Goal: Task Accomplishment & Management: Complete application form

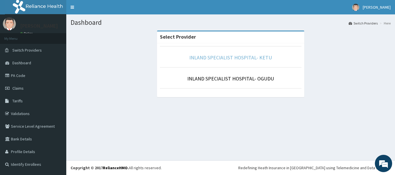
click at [247, 56] on link "INLAND SPECIALIST HOSPITAL- KETU" at bounding box center [230, 57] width 83 height 7
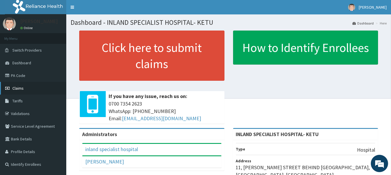
click at [17, 88] on span "Claims" at bounding box center [17, 88] width 11 height 5
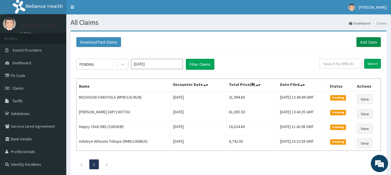
click at [369, 41] on link "Add Claim" at bounding box center [368, 42] width 24 height 10
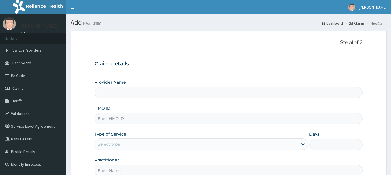
type input "INLAND SPECIALIST HOSPITAL- KETU"
click at [103, 117] on input "HMO ID" at bounding box center [228, 118] width 268 height 11
paste input "FBL/10034/A"
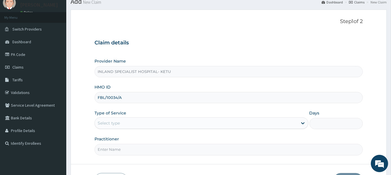
scroll to position [52, 0]
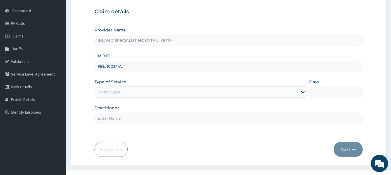
type input "FBL/10034/A"
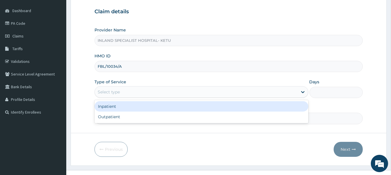
click at [121, 90] on div "Select type" at bounding box center [196, 91] width 202 height 9
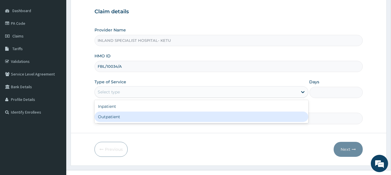
click at [113, 114] on div "Outpatient" at bounding box center [200, 116] width 213 height 10
type input "1"
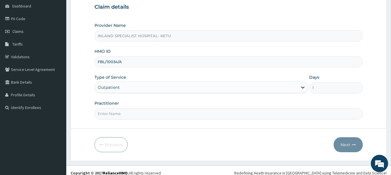
scroll to position [61, 0]
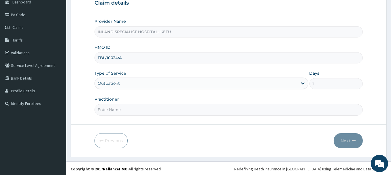
click at [113, 107] on input "Practitioner" at bounding box center [228, 109] width 268 height 11
type input "d"
type input "DR [PERSON_NAME]"
click at [345, 138] on button "Next" at bounding box center [347, 140] width 29 height 15
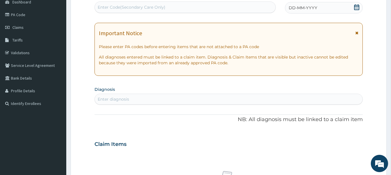
click at [107, 97] on div "Enter diagnosis" at bounding box center [113, 99] width 31 height 6
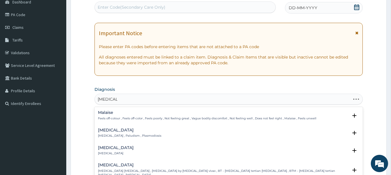
type input "[MEDICAL_DATA]"
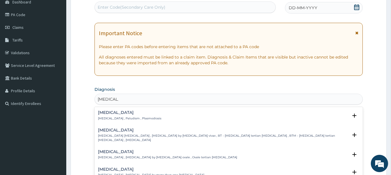
click at [109, 113] on h4 "Malaria" at bounding box center [129, 112] width 63 height 4
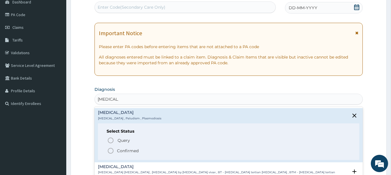
click at [110, 149] on icon "status option filled" at bounding box center [110, 150] width 7 height 7
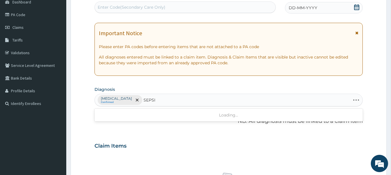
type input "SEPSIS"
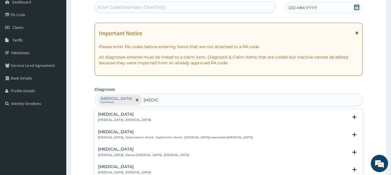
click at [117, 121] on p "Systemic infection , Sepsis" at bounding box center [124, 120] width 53 height 4
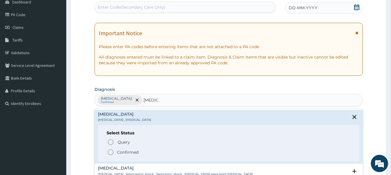
click at [110, 151] on icon "status option filled" at bounding box center [110, 152] width 7 height 7
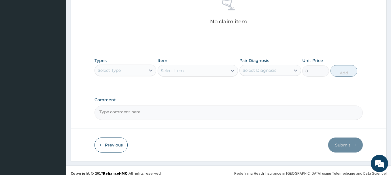
scroll to position [240, 0]
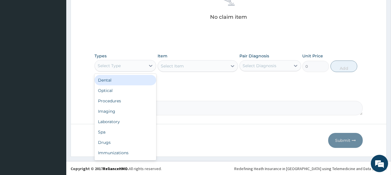
click at [113, 66] on div "Select Type" at bounding box center [109, 66] width 23 height 6
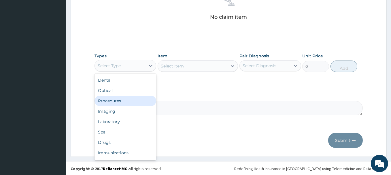
click at [108, 98] on div "Procedures" at bounding box center [125, 101] width 62 height 10
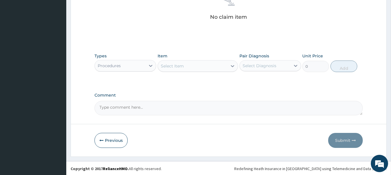
click at [178, 65] on div "Select Item" at bounding box center [172, 66] width 23 height 6
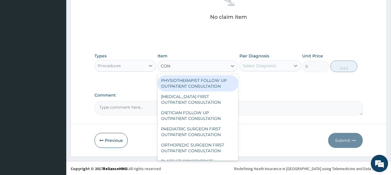
type input "CONS"
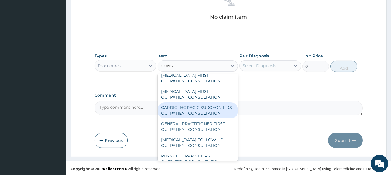
scroll to position [131, 0]
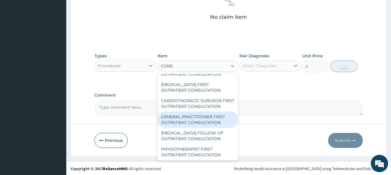
click at [202, 123] on div "GENERAL PRACTITIONER FIRST OUTPATIENT CONSULTATION" at bounding box center [198, 119] width 80 height 16
type input "3750"
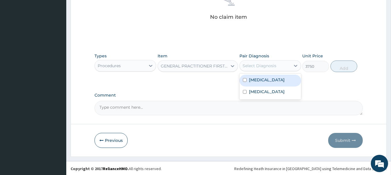
click at [259, 65] on div "Select Diagnosis" at bounding box center [259, 66] width 34 height 6
click at [259, 80] on label "Malaria" at bounding box center [267, 80] width 36 height 6
checkbox input "true"
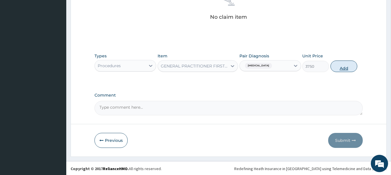
click at [346, 67] on button "Add" at bounding box center [343, 66] width 27 height 12
type input "0"
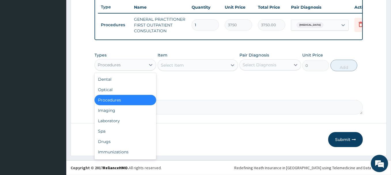
click at [106, 66] on div "Procedures" at bounding box center [109, 65] width 23 height 6
click at [108, 118] on div "Laboratory" at bounding box center [125, 120] width 62 height 10
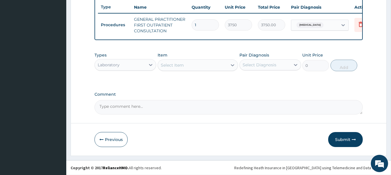
click at [183, 69] on div "Select Item" at bounding box center [192, 64] width 69 height 9
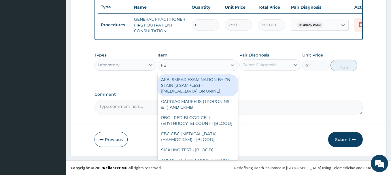
type input "FBC"
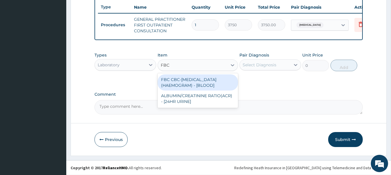
click at [193, 82] on div "FBC CBC-COMPLETE BLOOD COUNT (HAEMOGRAM) - [BLOOD]" at bounding box center [198, 82] width 80 height 16
type input "5000"
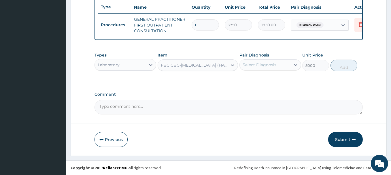
click at [267, 68] on div "Select Diagnosis" at bounding box center [265, 64] width 51 height 9
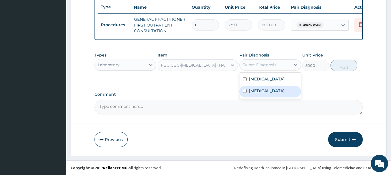
click at [261, 91] on label "Sepsis" at bounding box center [267, 91] width 36 height 6
checkbox input "true"
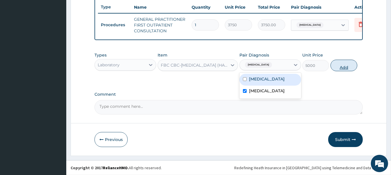
click at [346, 63] on button "Add" at bounding box center [343, 66] width 27 height 12
type input "0"
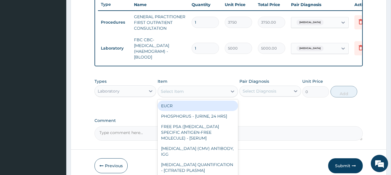
click at [181, 94] on div "Select Item" at bounding box center [172, 91] width 23 height 6
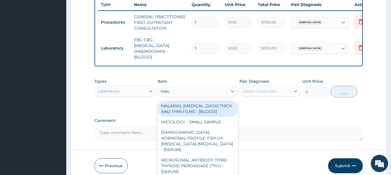
type input "MALA"
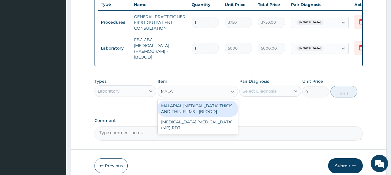
click at [179, 110] on div "MALARIAL PARASITE THICK AND THIN FILMS - [BLOOD]" at bounding box center [198, 109] width 80 height 16
type input "2187.5"
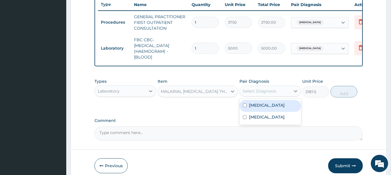
click at [266, 93] on div "Select Diagnosis" at bounding box center [259, 91] width 34 height 6
click at [253, 108] on label "Malaria" at bounding box center [267, 105] width 36 height 6
checkbox input "true"
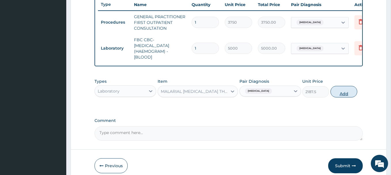
click at [349, 93] on button "Add" at bounding box center [343, 92] width 27 height 12
type input "0"
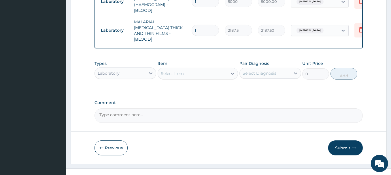
scroll to position [271, 0]
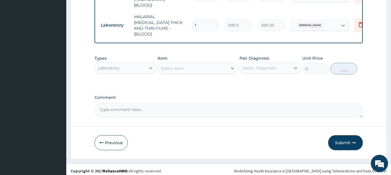
click at [117, 65] on div "Laboratory" at bounding box center [109, 68] width 22 height 6
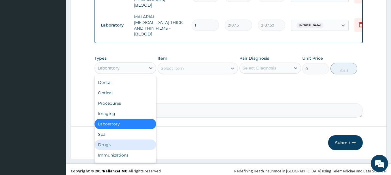
click at [106, 141] on div "Drugs" at bounding box center [125, 144] width 62 height 10
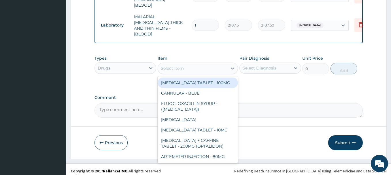
click at [173, 65] on div "Select Item" at bounding box center [172, 68] width 23 height 6
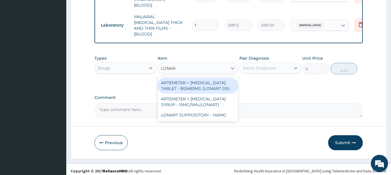
type input "LONART"
click at [216, 82] on div "ARTEMETER + LUMEFANTRINE TABLET - 80/480MG (LONART DS)" at bounding box center [198, 85] width 80 height 16
type input "588"
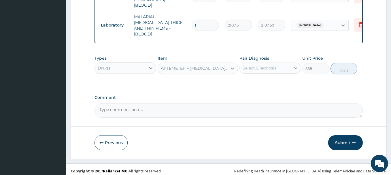
click at [292, 64] on div at bounding box center [295, 68] width 10 height 10
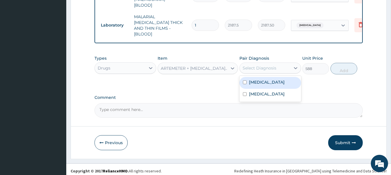
click at [265, 81] on div "Malaria" at bounding box center [270, 83] width 62 height 12
checkbox input "true"
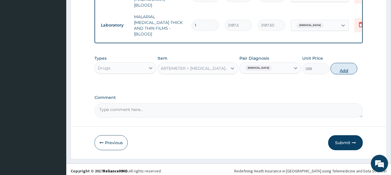
click at [340, 63] on button "Add" at bounding box center [343, 69] width 27 height 12
type input "0"
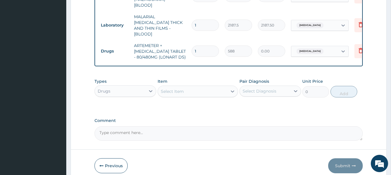
type input "0.00"
type input "6"
type input "3528.00"
type input "6"
click at [219, 118] on label "Comment" at bounding box center [228, 120] width 268 height 5
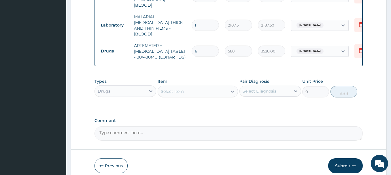
click at [219, 126] on textarea "Comment" at bounding box center [228, 133] width 268 height 14
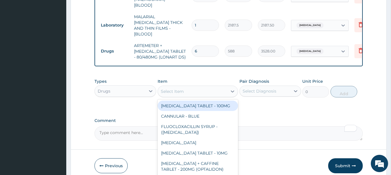
click at [179, 88] on div "Select Item" at bounding box center [172, 91] width 23 height 6
type input "L"
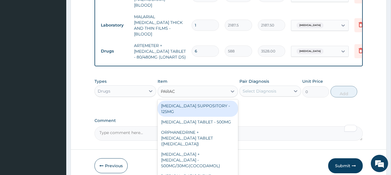
type input "PARACE"
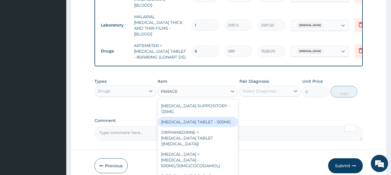
click at [183, 120] on div "PARACETAMOL TABLET - 500MG" at bounding box center [198, 122] width 80 height 10
type input "33.599999999999994"
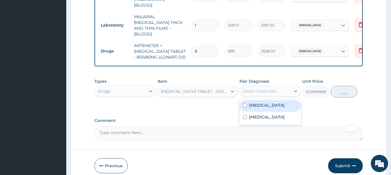
click at [260, 89] on div "Select Diagnosis" at bounding box center [259, 91] width 34 height 6
click at [257, 103] on label "Malaria" at bounding box center [267, 105] width 36 height 6
checkbox input "true"
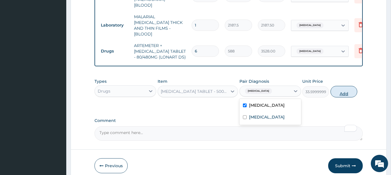
click at [351, 90] on button "Add" at bounding box center [343, 92] width 27 height 12
type input "0"
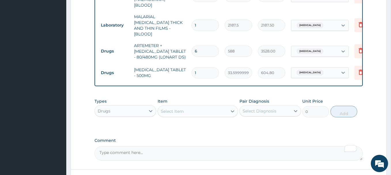
type input "18"
type input "604.80"
type input "18"
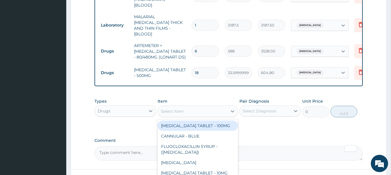
click at [173, 109] on div "Select Item" at bounding box center [172, 111] width 23 height 6
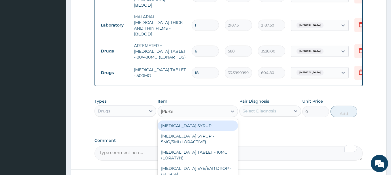
type input "LORAT"
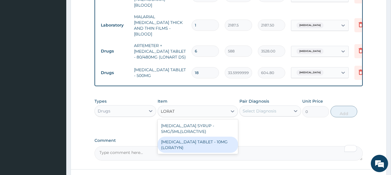
click at [179, 139] on div "LORATADINE TABLET - 10MG (LORATYN)" at bounding box center [198, 145] width 80 height 16
type input "98"
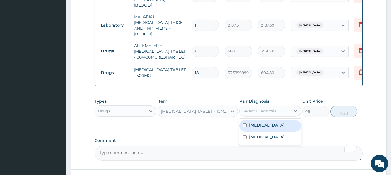
click at [262, 108] on div "Select Diagnosis" at bounding box center [259, 111] width 34 height 6
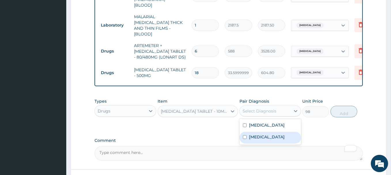
click at [257, 136] on label "Sepsis" at bounding box center [267, 137] width 36 height 6
checkbox input "true"
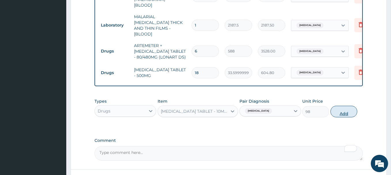
click at [332, 109] on button "Add" at bounding box center [343, 112] width 27 height 12
type input "0"
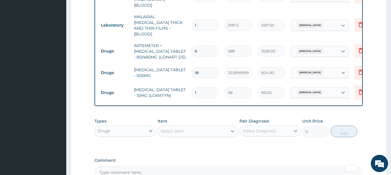
type input "0.00"
type input "5"
type input "490.00"
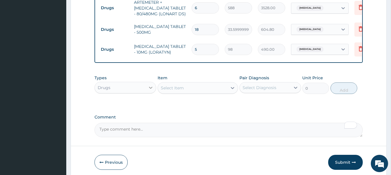
scroll to position [323, 0]
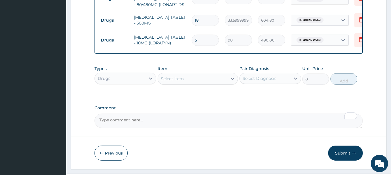
type input "5"
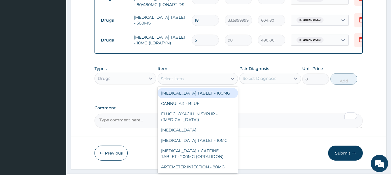
click at [174, 77] on div "Select Item" at bounding box center [172, 79] width 23 height 6
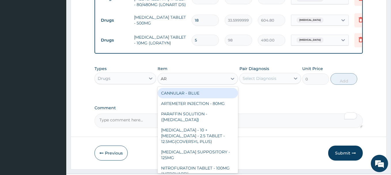
type input "ART"
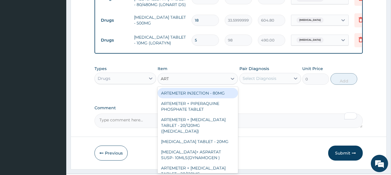
click at [212, 93] on div "ARTEMETER INJECTION - 80MG" at bounding box center [198, 93] width 80 height 10
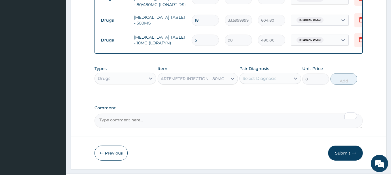
type input "475.99999999999994"
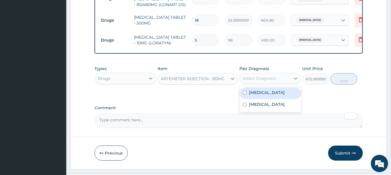
click at [256, 76] on div "Select Diagnosis" at bounding box center [259, 78] width 34 height 6
click at [253, 94] on div "Malaria" at bounding box center [270, 93] width 62 height 12
checkbox input "true"
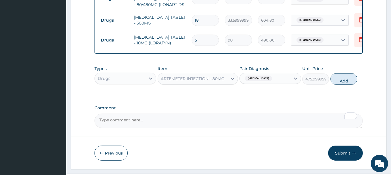
click at [344, 77] on button "Add" at bounding box center [343, 79] width 27 height 12
type input "0"
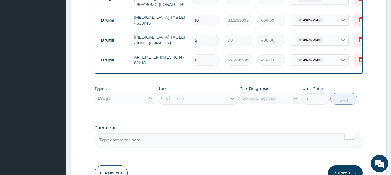
click at [186, 50] on tr "Drugs ARTEMETER INJECTION - 80MG 1 475.99999999999994 476.00 Malaria Delete" at bounding box center [239, 60] width 282 height 20
type input "2"
type input "952.00"
type input "2"
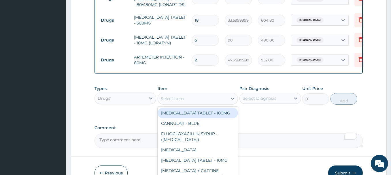
click at [177, 98] on div "Select Item" at bounding box center [172, 99] width 23 height 6
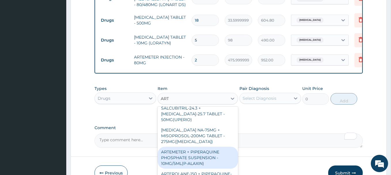
scroll to position [584, 0]
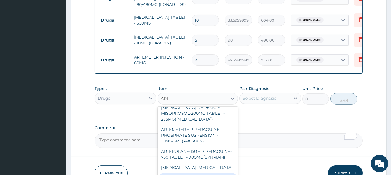
type input "ART"
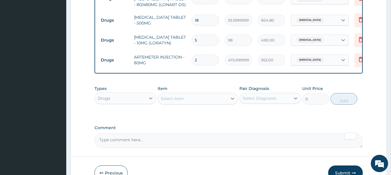
click at [263, 145] on textarea "Comment" at bounding box center [228, 140] width 268 height 14
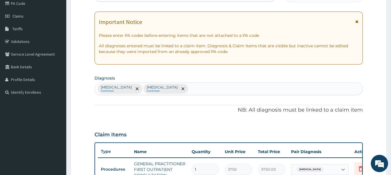
scroll to position [13, 0]
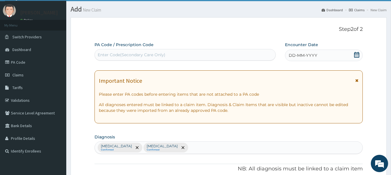
click at [358, 54] on icon at bounding box center [357, 55] width 6 height 6
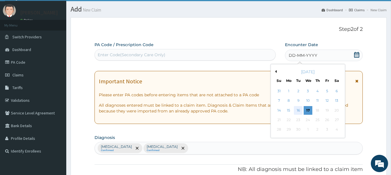
click at [297, 109] on div "16" at bounding box center [298, 110] width 9 height 9
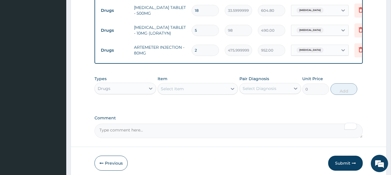
scroll to position [354, 0]
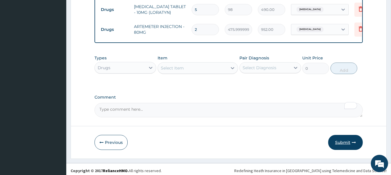
click at [344, 139] on button "Submit" at bounding box center [345, 142] width 35 height 15
